Goal: Task Accomplishment & Management: Use online tool/utility

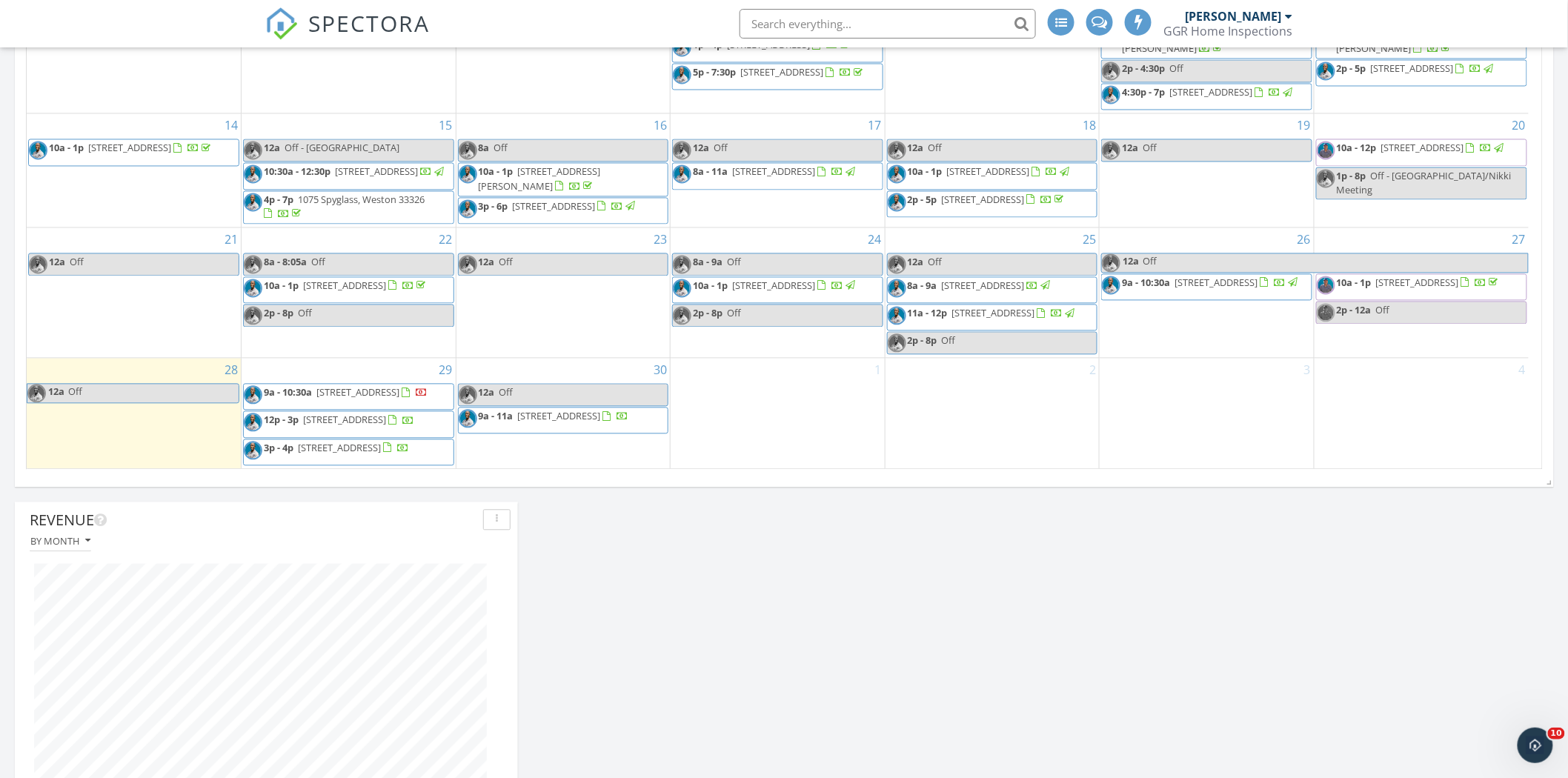
scroll to position [1150, 0]
click at [1338, 526] on div "[DATE] [PERSON_NAME] No results found New Inspection New Quote Map + − Leaflet …" at bounding box center [784, 753] width 1568 height 3422
click at [1416, 604] on div "[DATE] [PERSON_NAME] No results found New Inspection New Quote Map + − Leaflet …" at bounding box center [784, 753] width 1568 height 3422
click at [1283, 608] on div "[DATE] [PERSON_NAME] No results found New Inspection New Quote Map + − Leaflet …" at bounding box center [784, 753] width 1568 height 3422
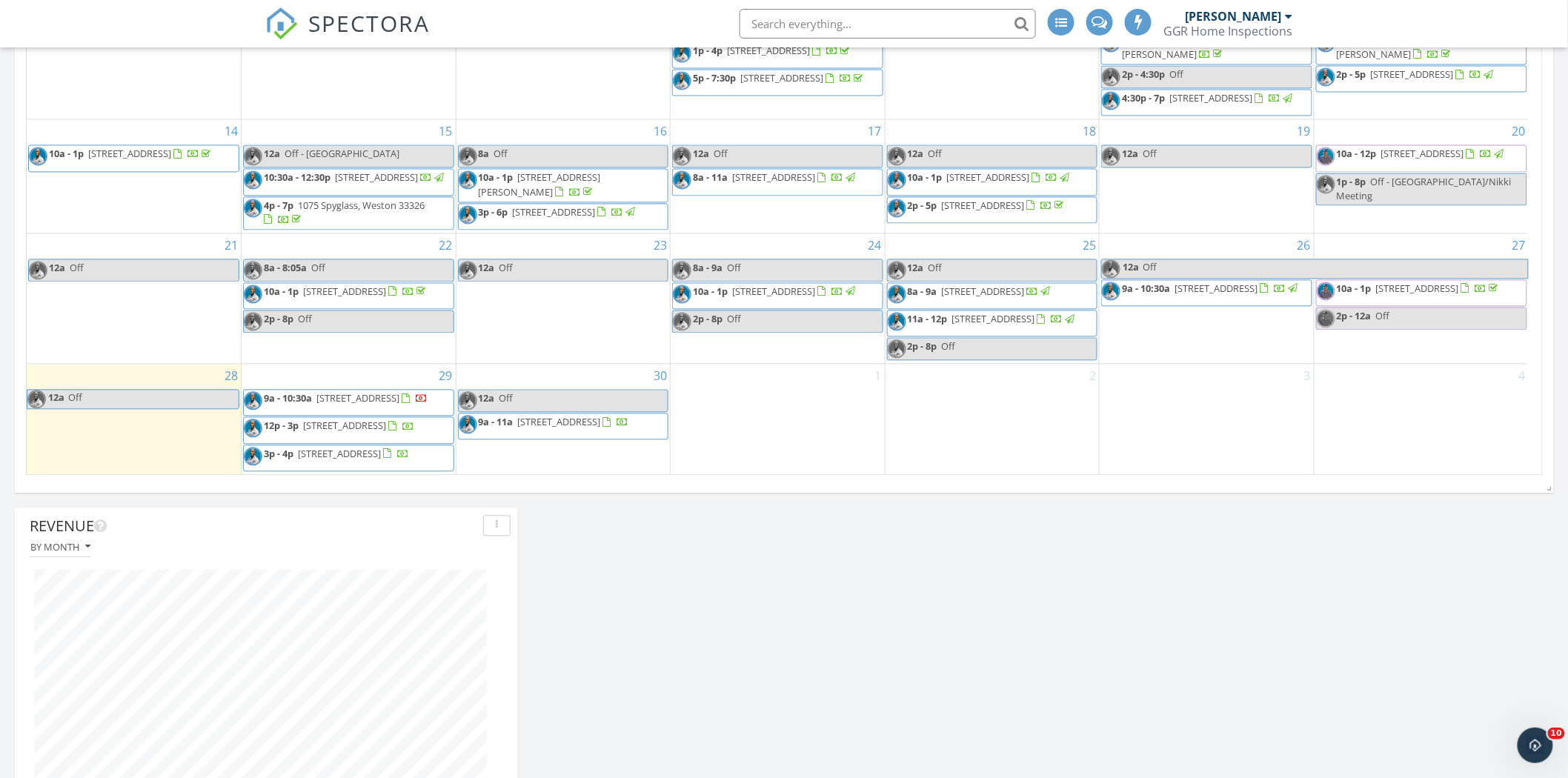
click at [707, 540] on div "[DATE] [PERSON_NAME] No results found New Inspection New Quote Map + − Leaflet …" at bounding box center [784, 760] width 1568 height 3422
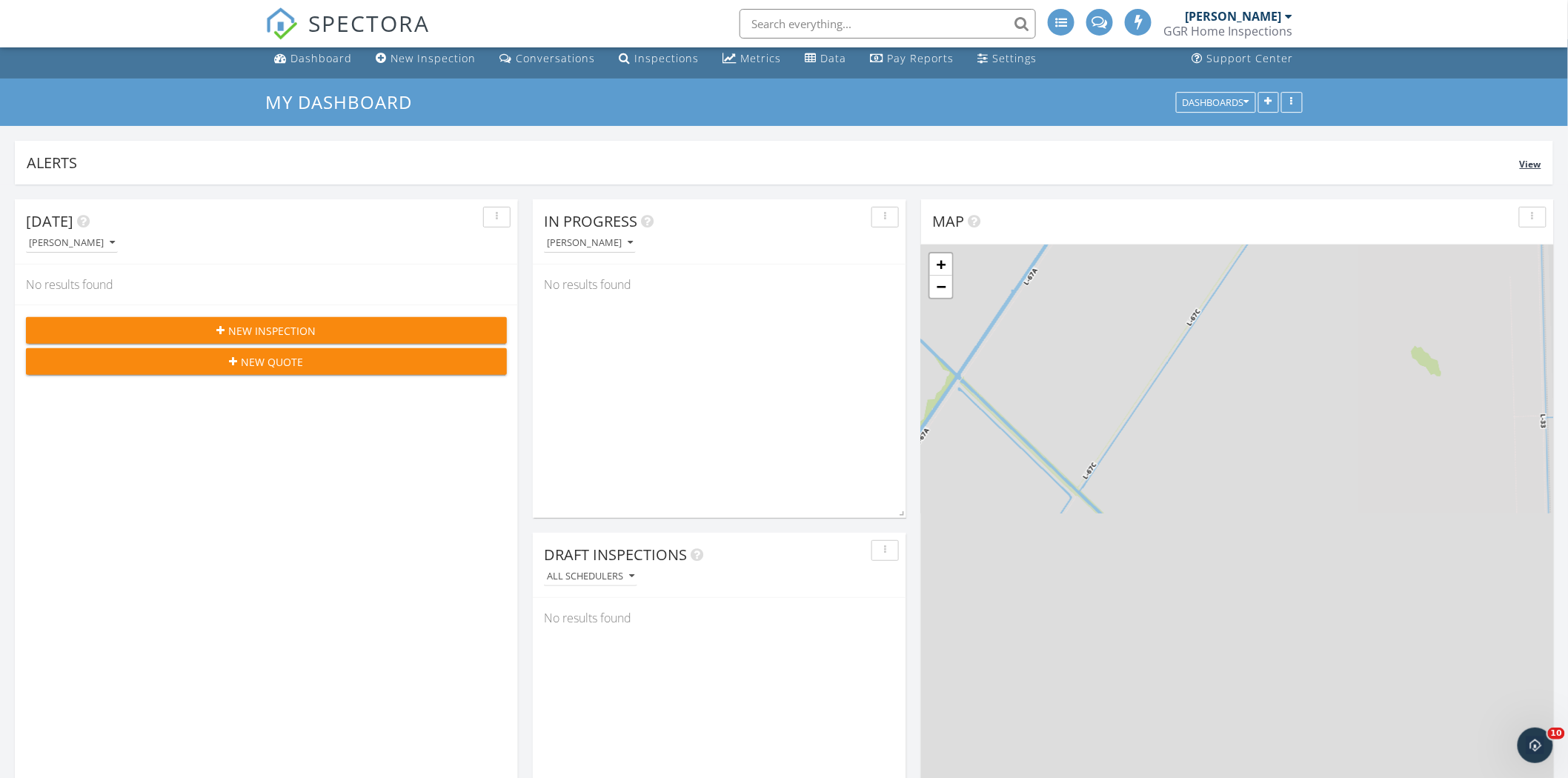
scroll to position [0, 0]
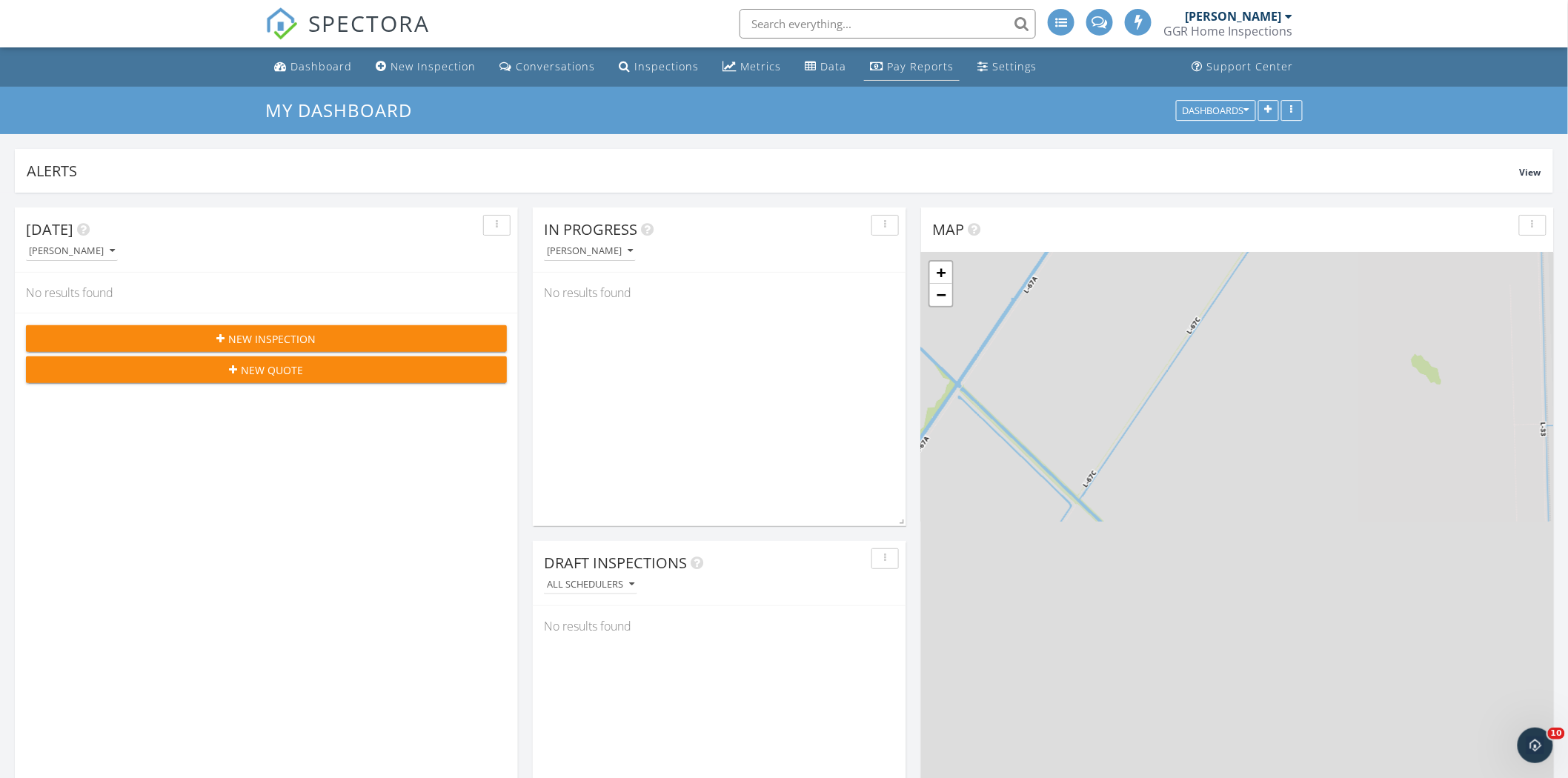
click at [931, 69] on div "Pay Reports" at bounding box center [920, 66] width 67 height 14
click at [723, 68] on div "Metrics" at bounding box center [729, 65] width 14 height 12
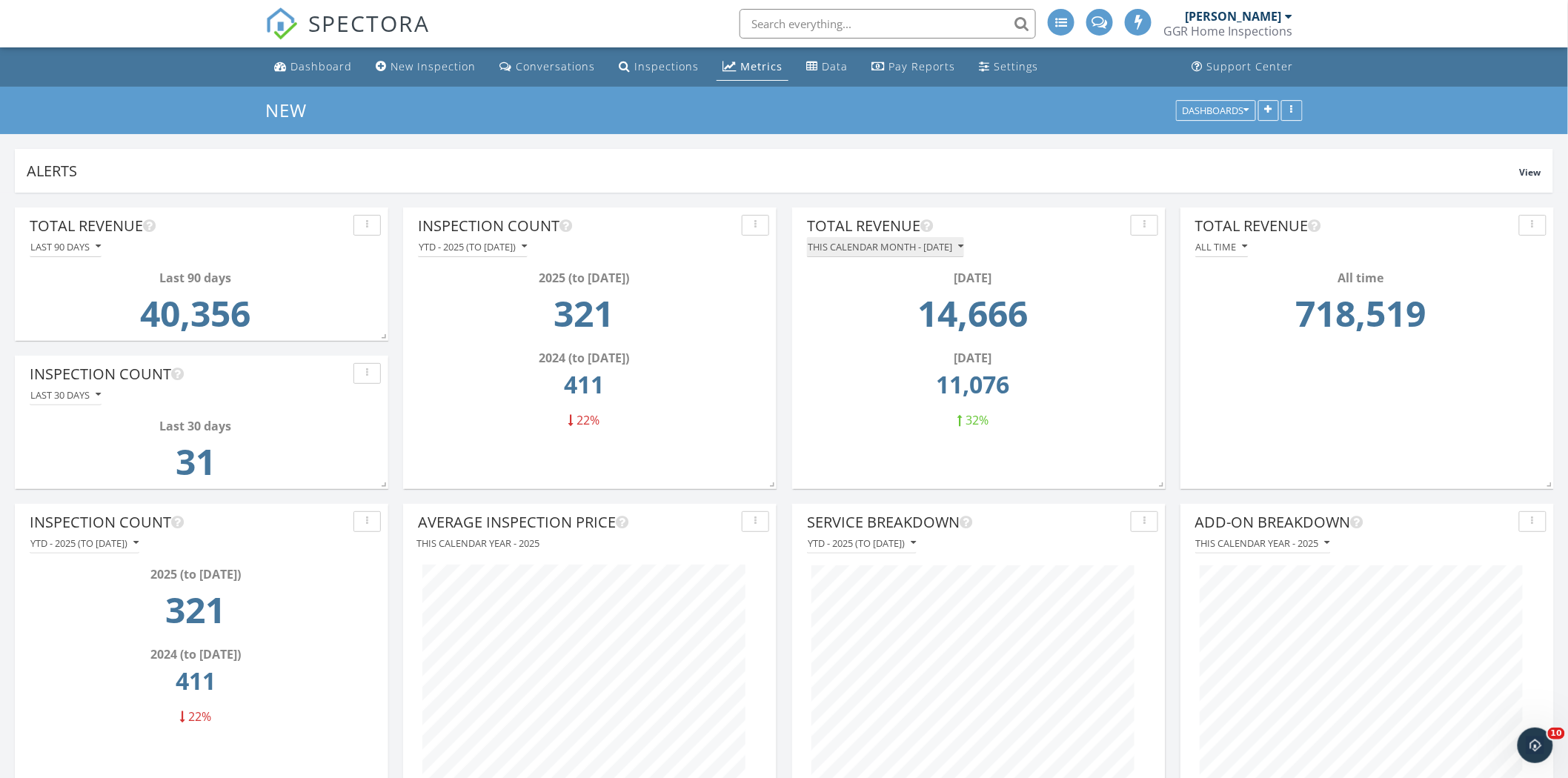
click at [964, 246] on div "This calendar month - [DATE]" at bounding box center [886, 247] width 156 height 11
